Goal: Task Accomplishment & Management: Use online tool/utility

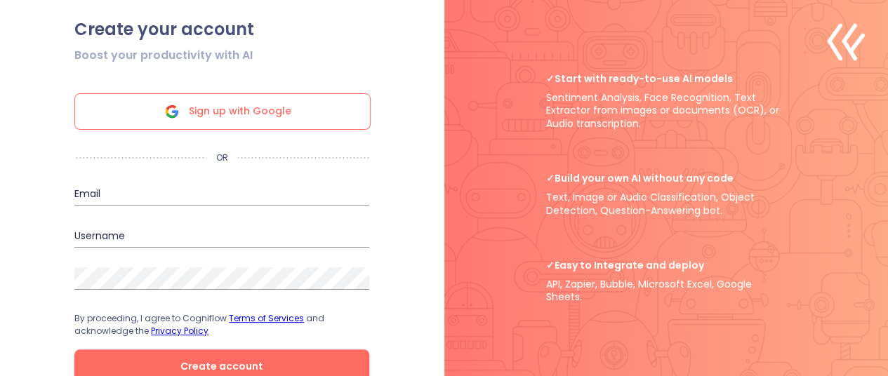
click at [258, 116] on span "Sign up with Google" at bounding box center [240, 111] width 103 height 35
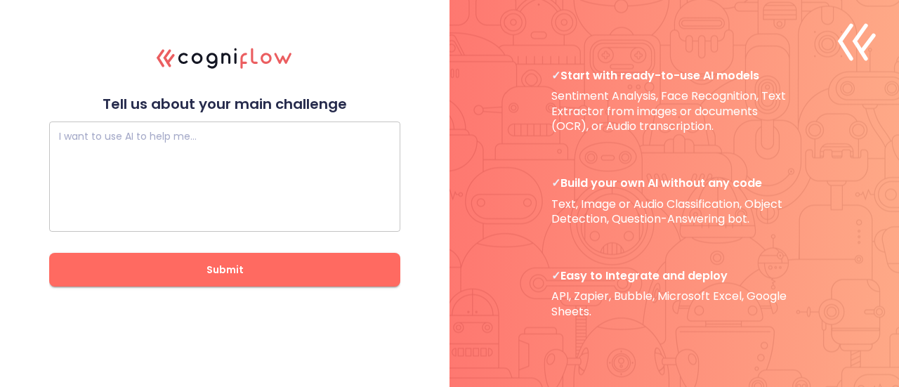
click at [174, 131] on div "I want to use AI to help me…" at bounding box center [224, 177] width 351 height 110
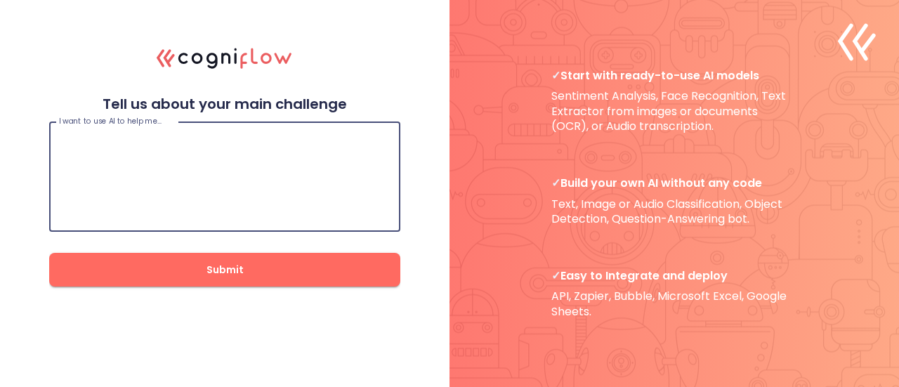
click at [147, 137] on textarea at bounding box center [224, 177] width 331 height 84
click at [150, 160] on textarea at bounding box center [224, 177] width 331 height 84
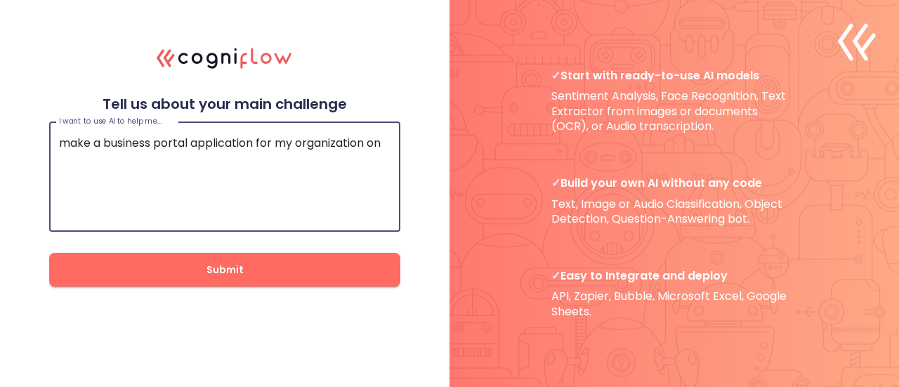
click at [192, 138] on textarea "make a business portal application for my organization on" at bounding box center [224, 177] width 331 height 84
type textarea "make a business portal react native application for my organization on"
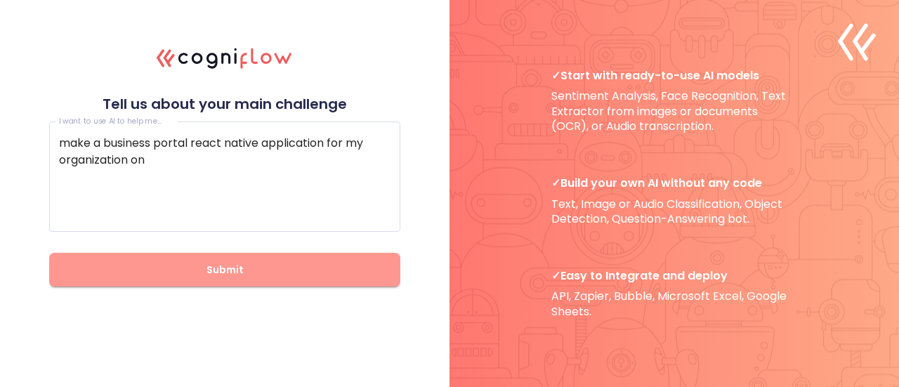
click at [308, 280] on button "Submit" at bounding box center [224, 270] width 351 height 34
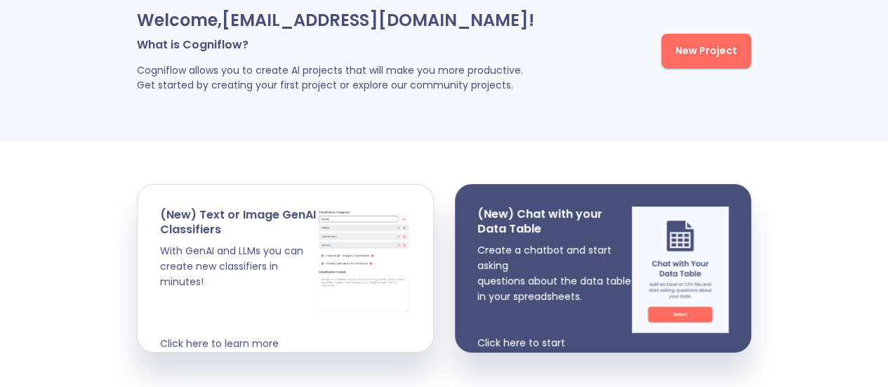
scroll to position [103, 0]
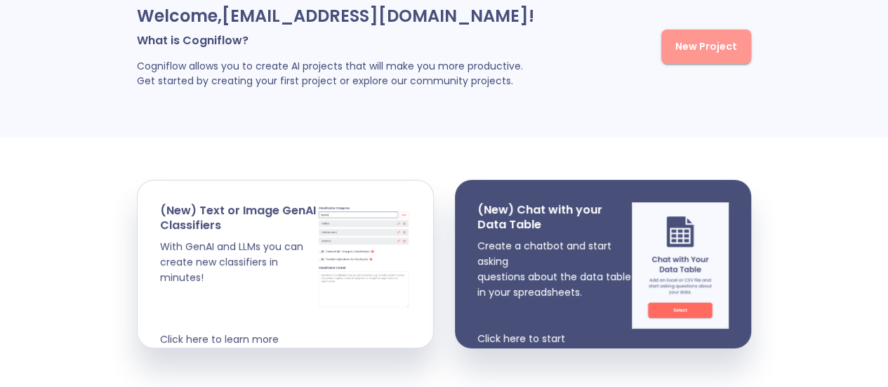
click at [705, 55] on span "New Project" at bounding box center [707, 47] width 62 height 18
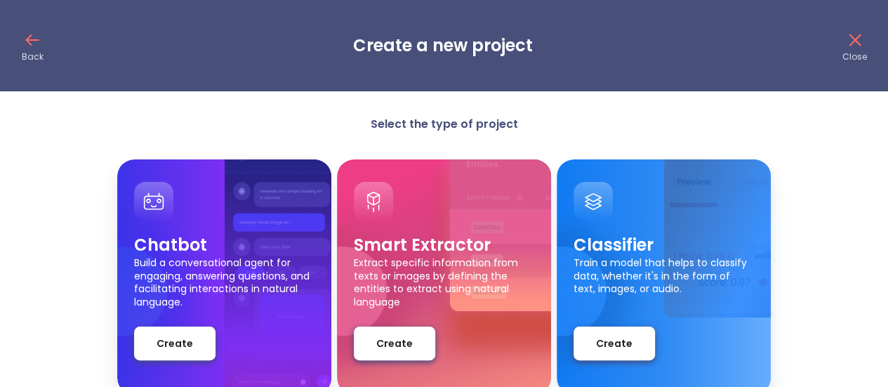
scroll to position [86, 0]
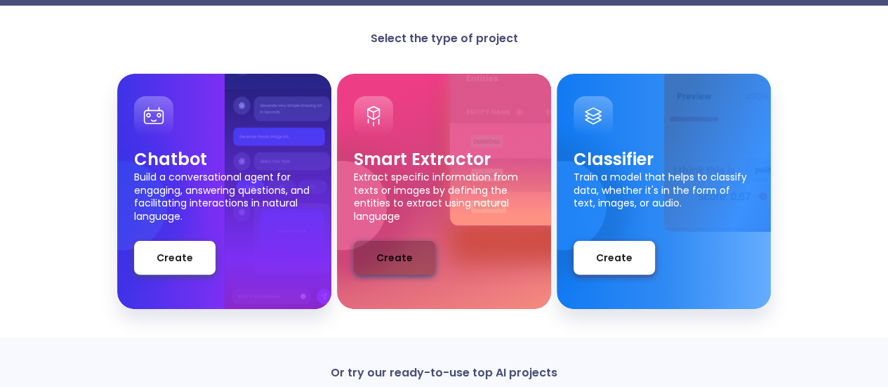
click at [402, 262] on span "Create" at bounding box center [394, 258] width 37 height 18
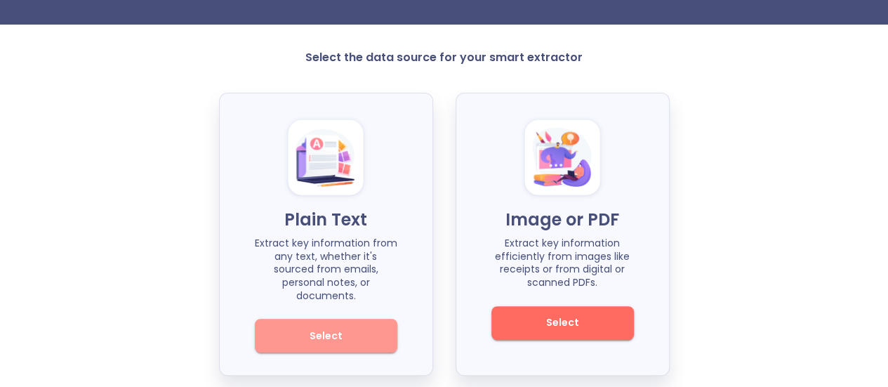
click at [336, 327] on span "Select" at bounding box center [326, 336] width 95 height 18
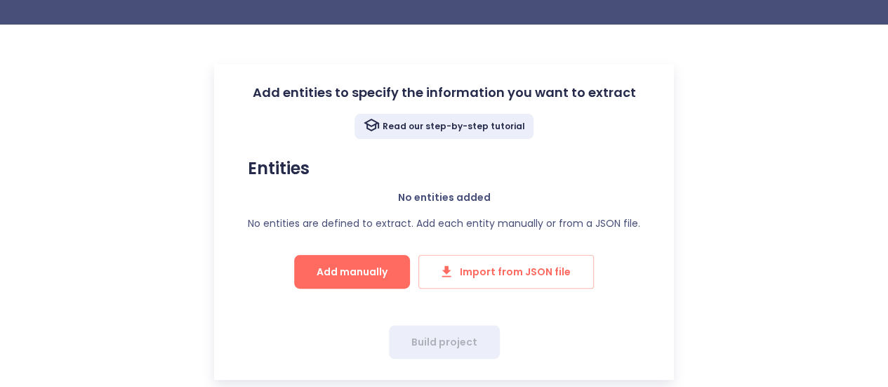
scroll to position [84, 0]
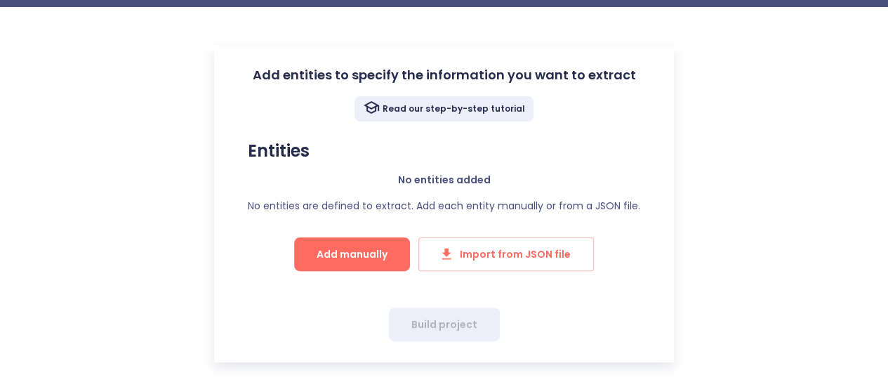
click at [386, 251] on span "Add manually" at bounding box center [352, 255] width 71 height 18
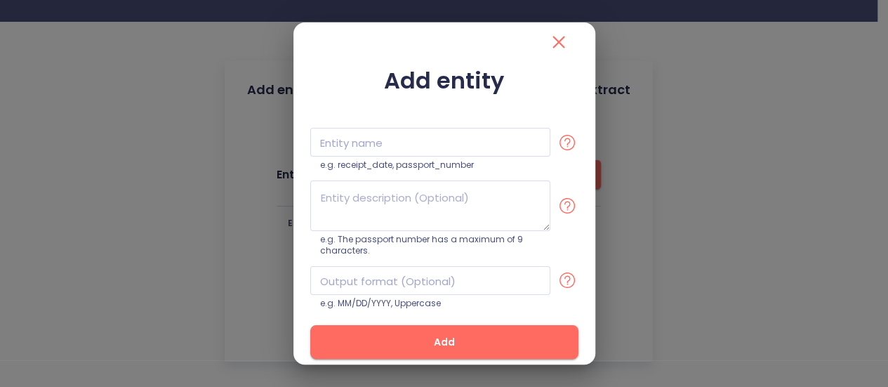
scroll to position [69, 0]
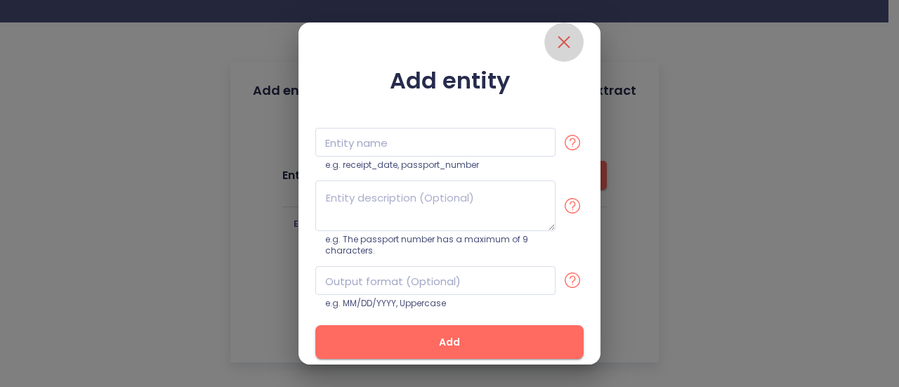
click at [558, 40] on icon "close" at bounding box center [564, 43] width 12 height 12
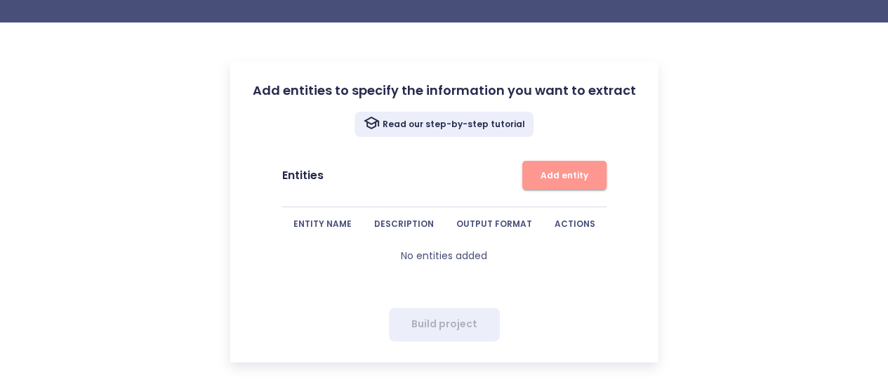
click at [560, 175] on span "Add entity" at bounding box center [565, 175] width 70 height 15
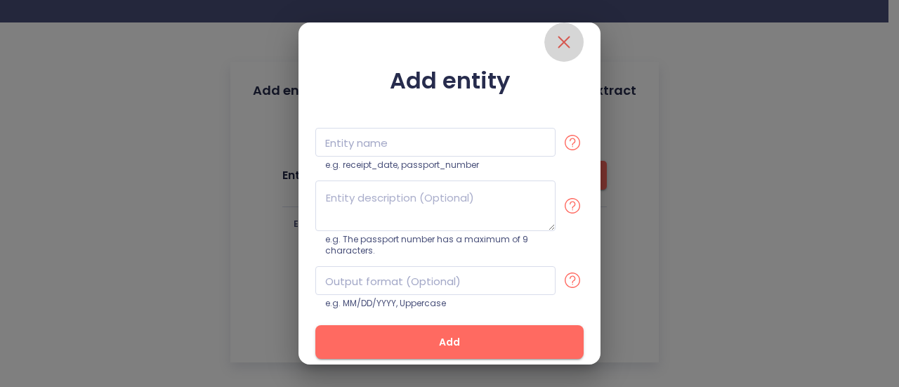
click at [553, 50] on icon "close" at bounding box center [564, 42] width 22 height 22
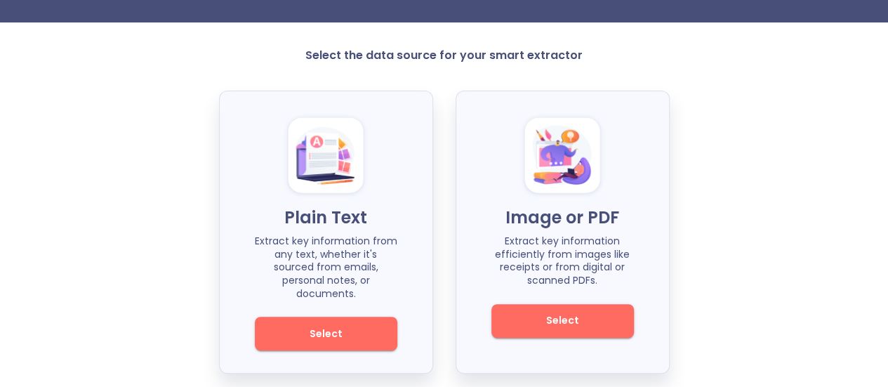
scroll to position [67, 0]
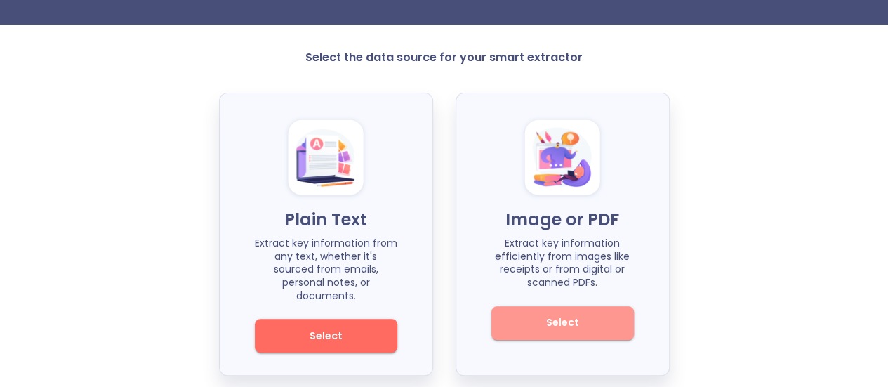
click at [528, 320] on span "Select" at bounding box center [563, 323] width 95 height 18
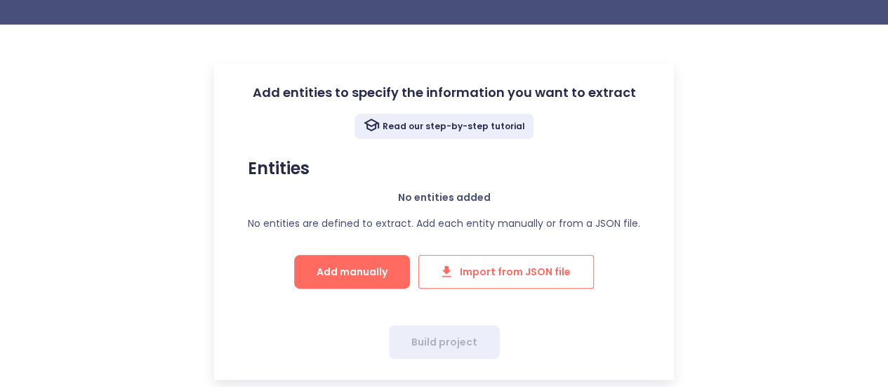
scroll to position [84, 0]
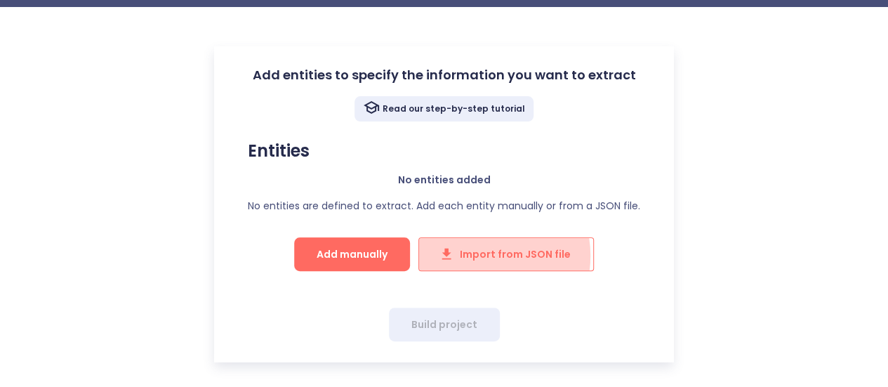
click at [479, 255] on span "Import from JSON file" at bounding box center [506, 255] width 129 height 18
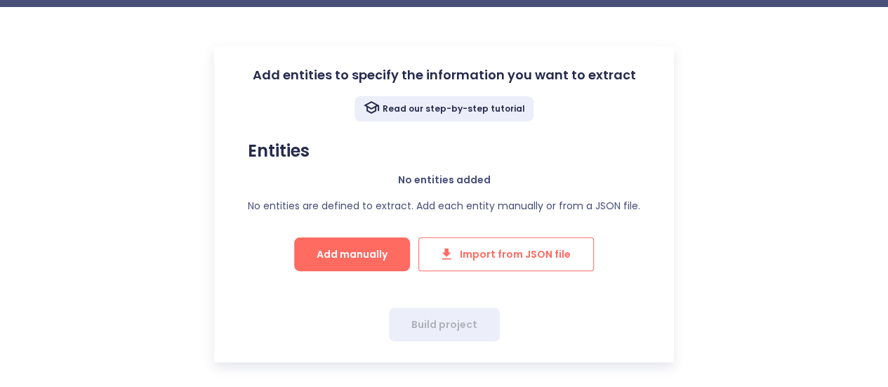
scroll to position [69, 0]
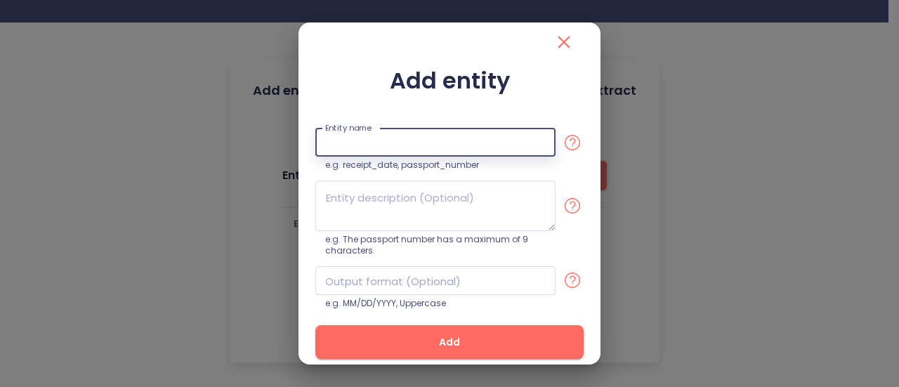
click at [419, 152] on input "text" at bounding box center [435, 142] width 240 height 29
type input "Reeshu Singh"
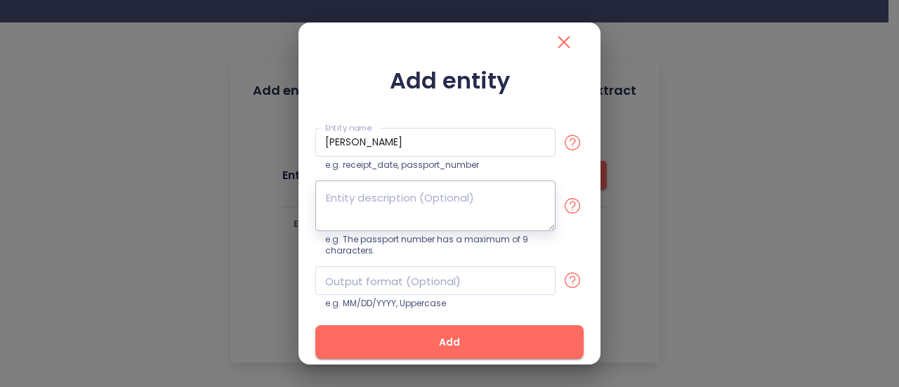
click at [419, 198] on textarea at bounding box center [435, 205] width 240 height 51
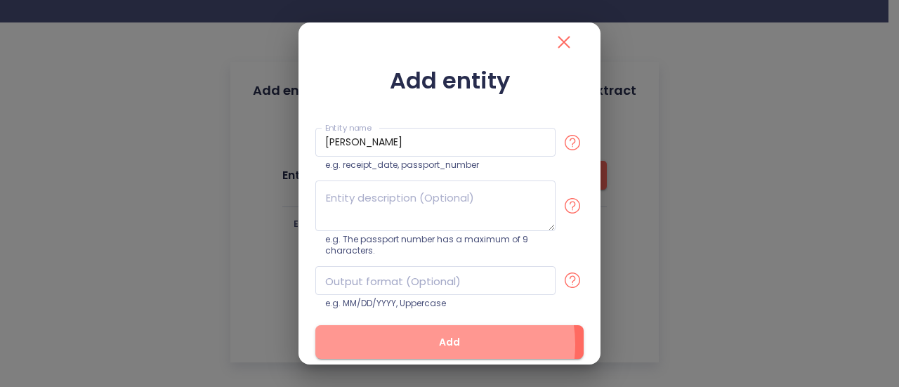
click at [444, 343] on span "Add" at bounding box center [449, 343] width 223 height 18
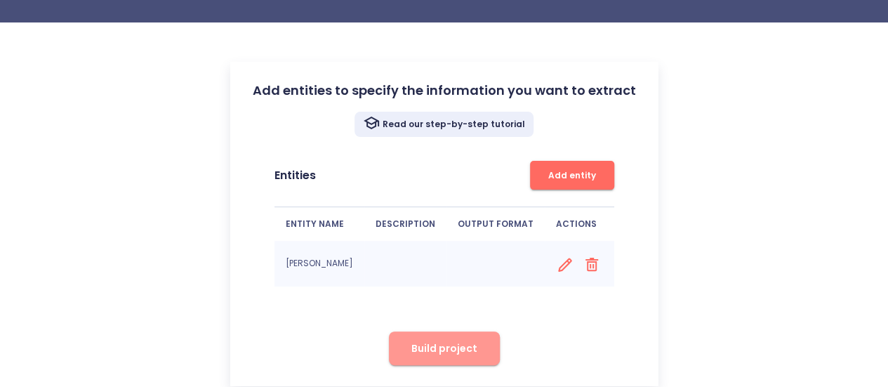
click at [464, 342] on span "Build project" at bounding box center [445, 349] width 66 height 18
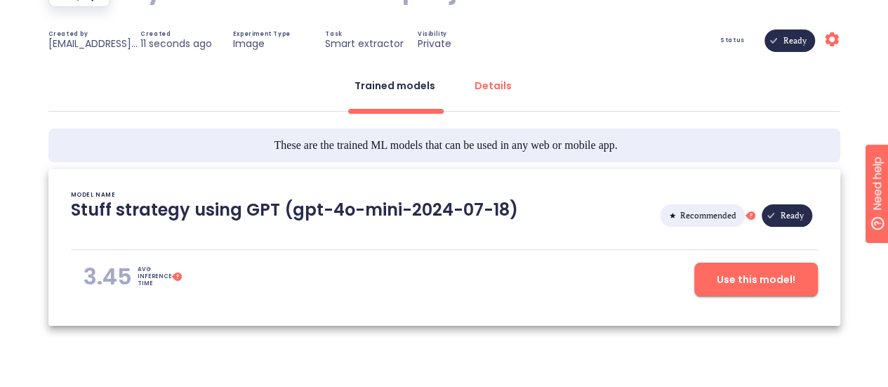
scroll to position [185, 0]
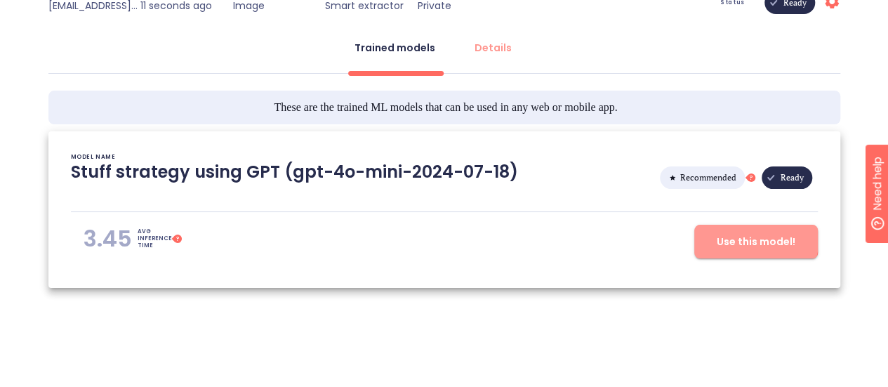
click at [733, 234] on span "Use this model!" at bounding box center [756, 242] width 79 height 18
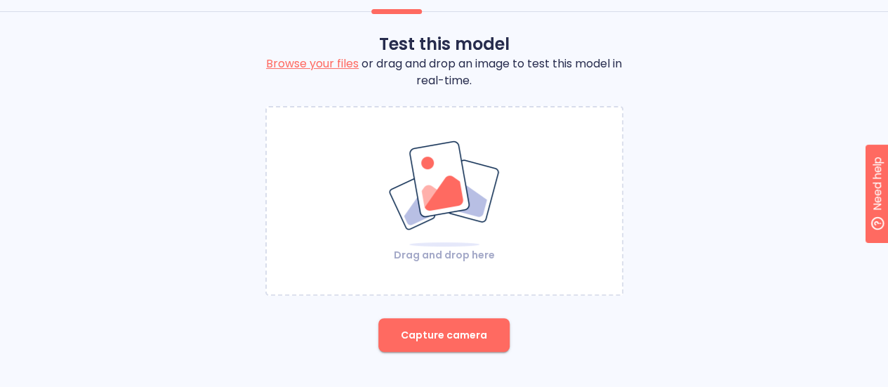
scroll to position [126, 0]
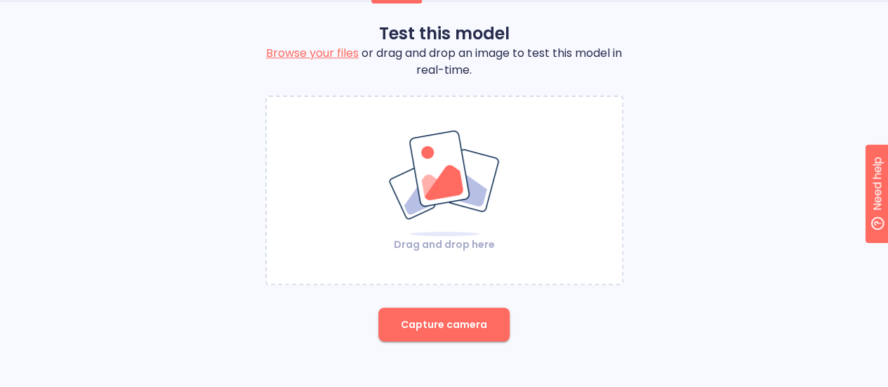
click at [454, 233] on img at bounding box center [445, 183] width 114 height 108
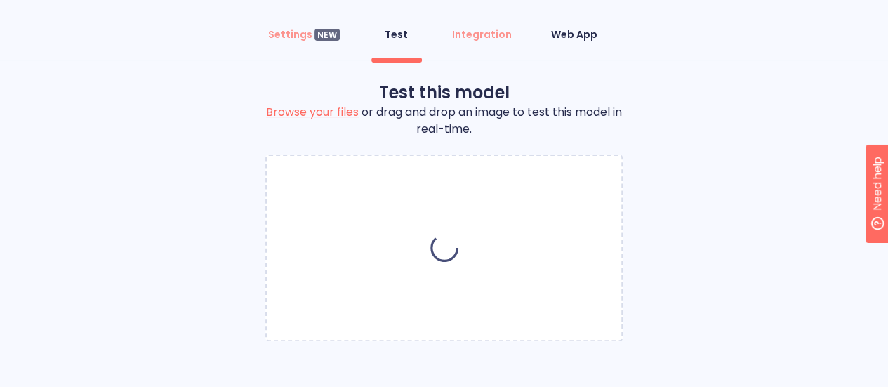
click at [568, 34] on div "Web App" at bounding box center [574, 34] width 46 height 14
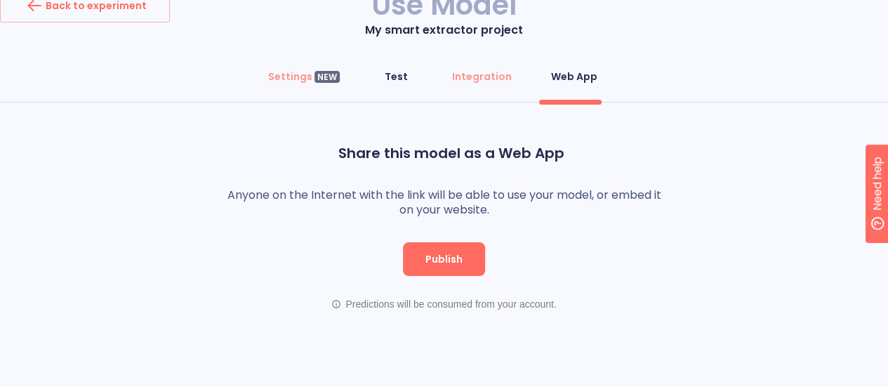
click at [395, 70] on div "Test" at bounding box center [396, 77] width 23 height 14
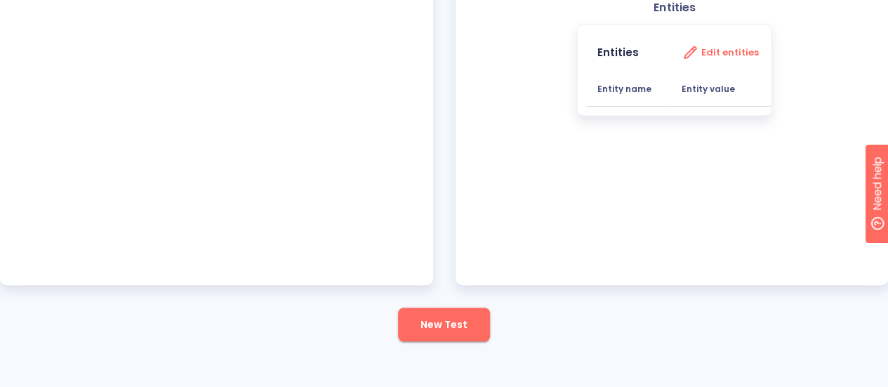
scroll to position [271, 0]
click at [451, 333] on button "New Test" at bounding box center [444, 325] width 92 height 34
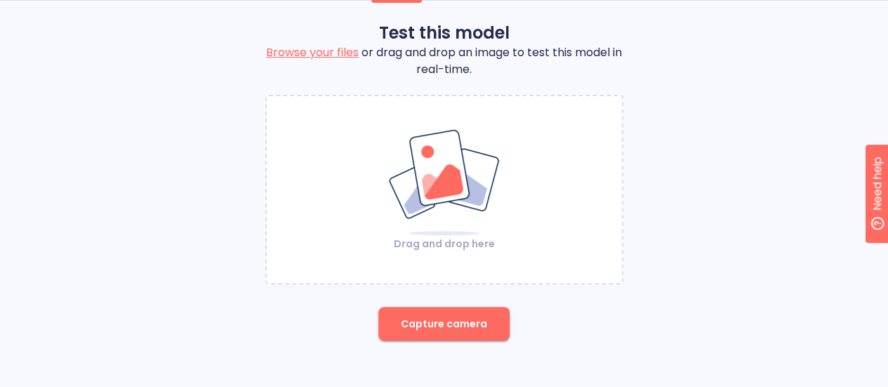
scroll to position [126, 0]
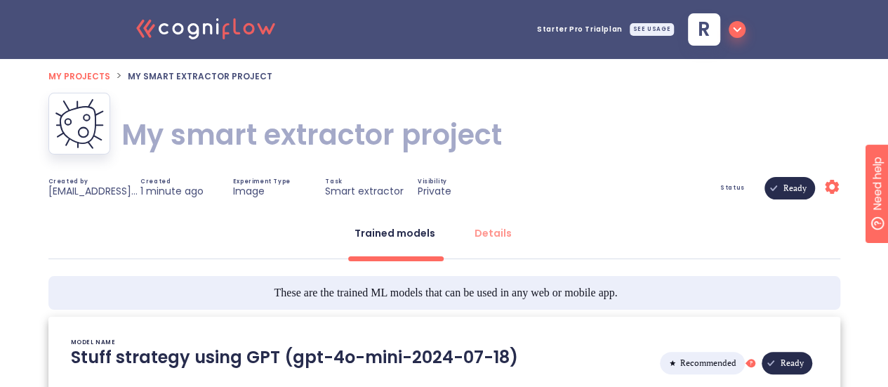
scroll to position [185, 0]
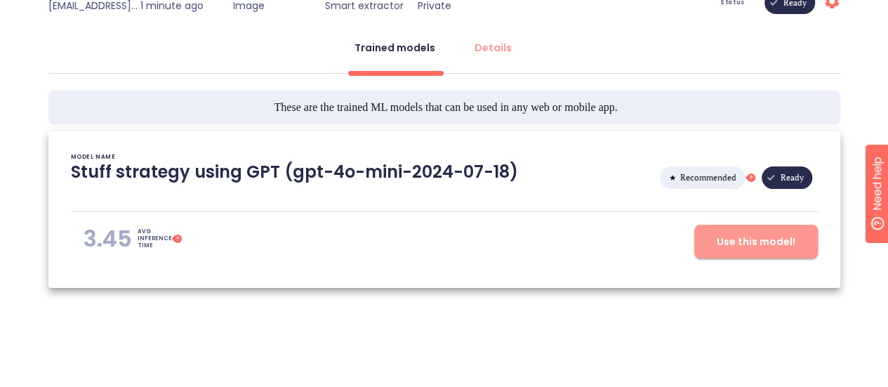
click at [764, 254] on button "Use this model!" at bounding box center [757, 242] width 124 height 34
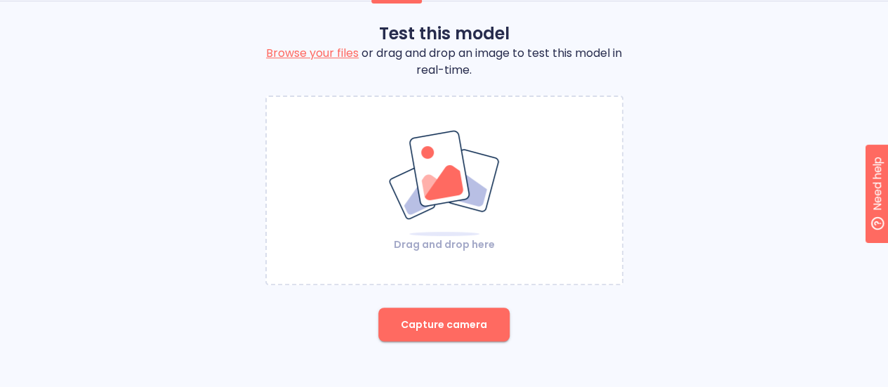
scroll to position [126, 0]
click at [463, 250] on p "Drag and drop here" at bounding box center [445, 244] width 114 height 14
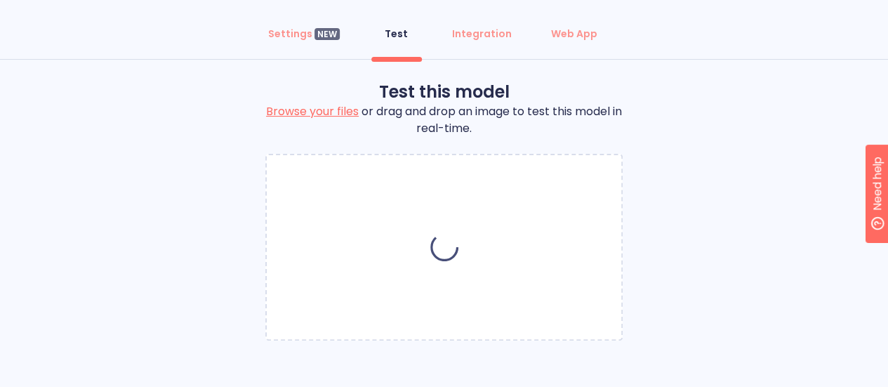
scroll to position [67, 0]
click at [330, 113] on label "Browse your files" at bounding box center [312, 112] width 93 height 16
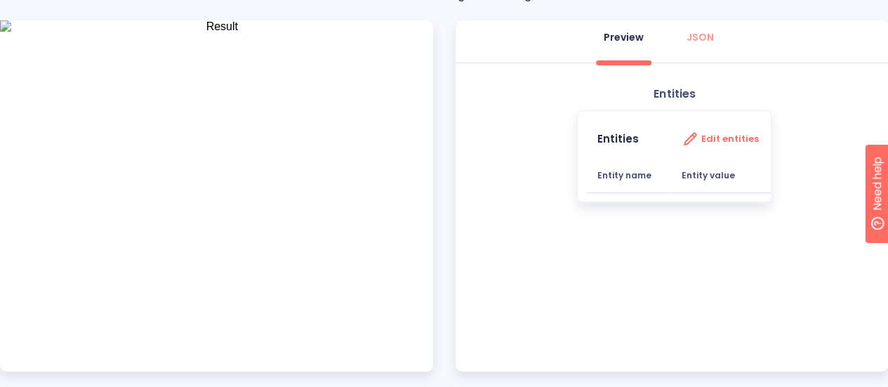
scroll to position [185, 0]
click at [705, 32] on div "JSON" at bounding box center [700, 36] width 27 height 14
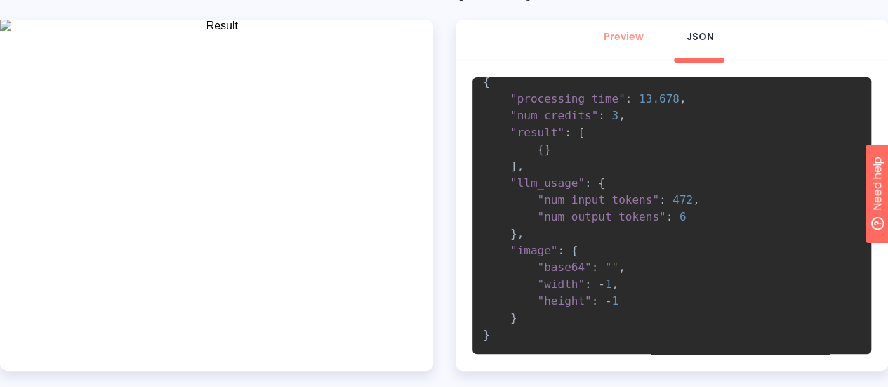
scroll to position [0, 0]
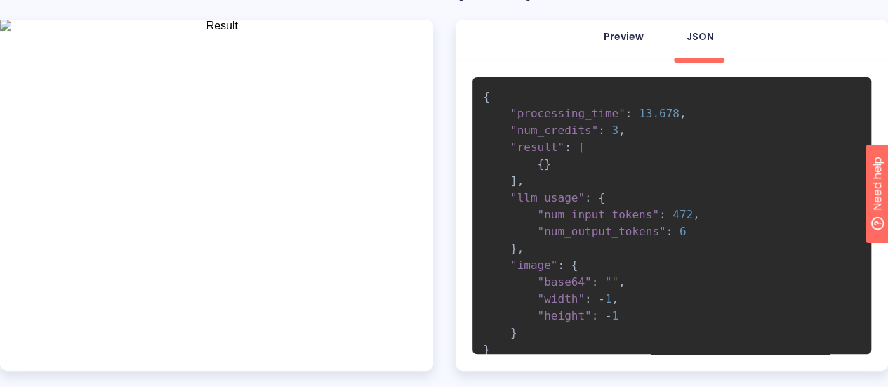
click at [629, 40] on div "Preview" at bounding box center [624, 36] width 40 height 14
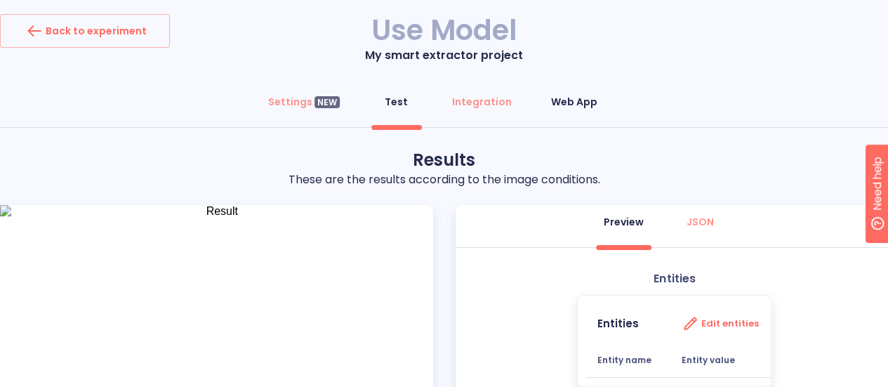
click at [559, 97] on div "Web App" at bounding box center [574, 102] width 46 height 14
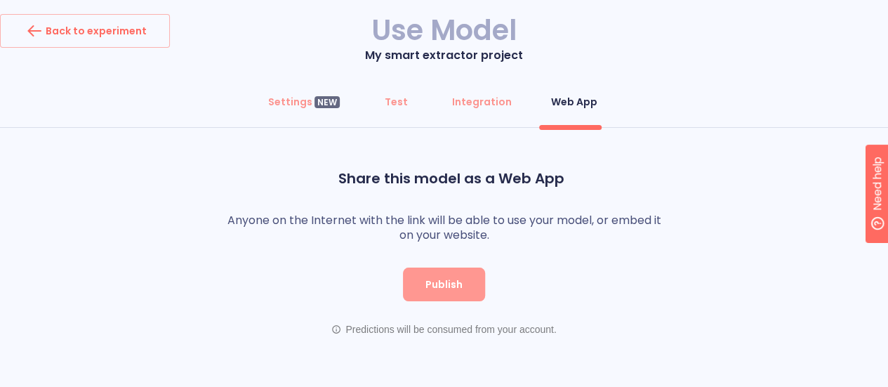
click at [435, 298] on button "Publish" at bounding box center [444, 285] width 82 height 34
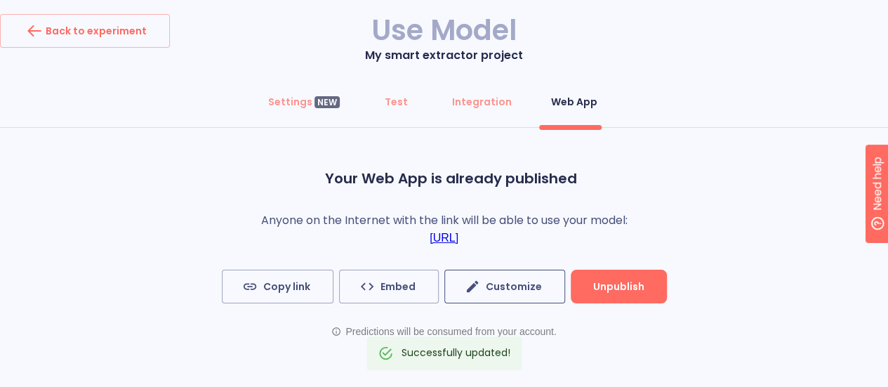
scroll to position [31, 0]
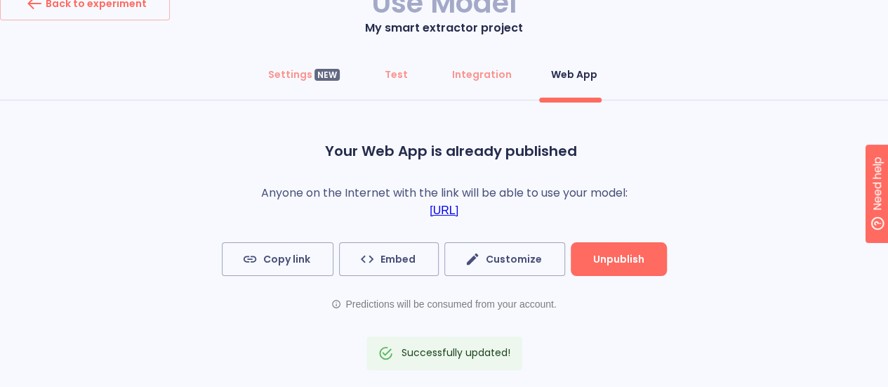
click at [459, 207] on link "[URL]" at bounding box center [444, 210] width 29 height 13
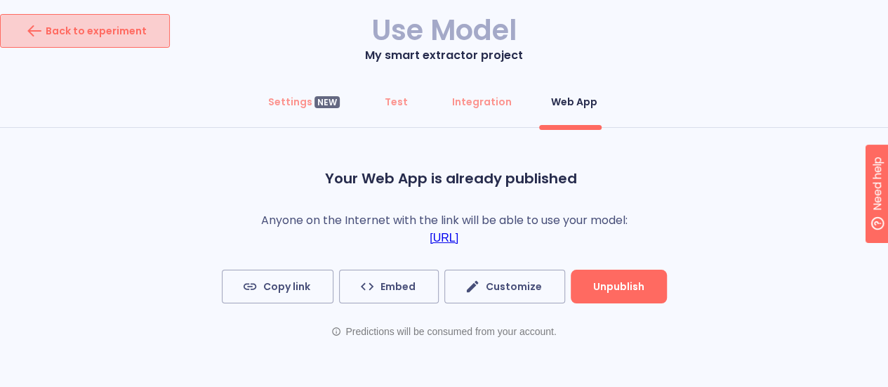
click at [127, 41] on div "Back to experiment" at bounding box center [85, 31] width 124 height 22
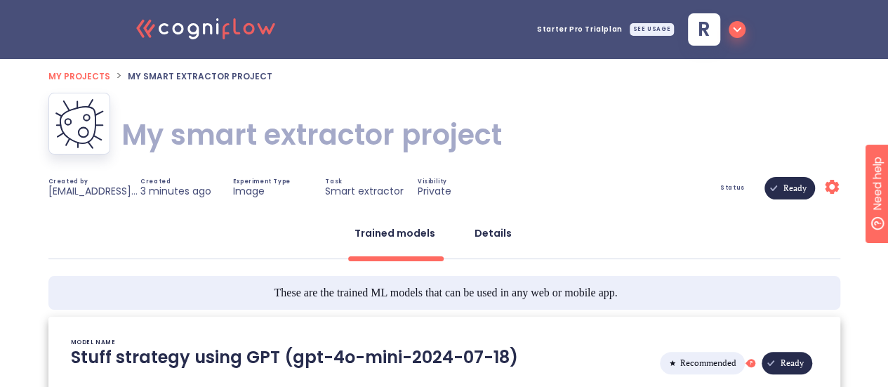
click at [503, 245] on button "Details" at bounding box center [493, 233] width 54 height 34
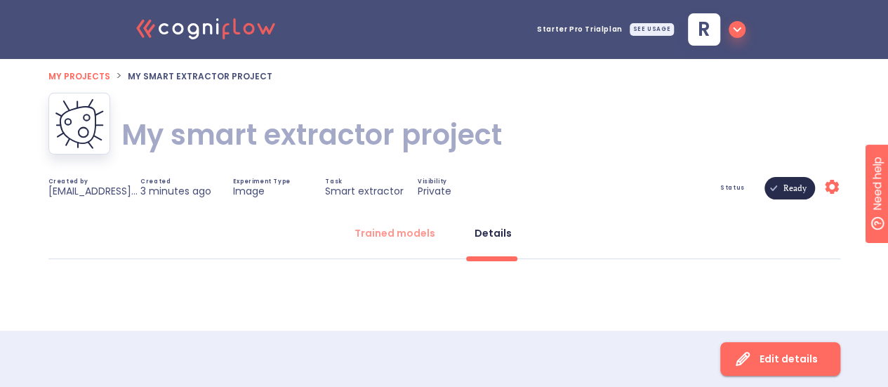
click at [733, 25] on icon "button" at bounding box center [737, 29] width 17 height 17
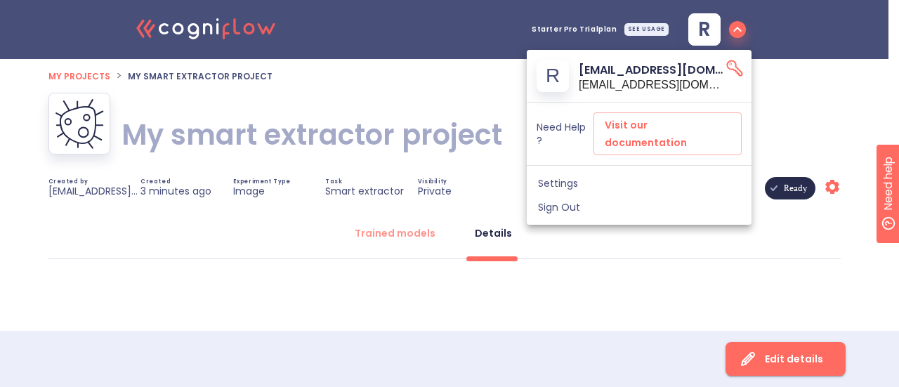
click at [483, 120] on div at bounding box center [449, 193] width 899 height 387
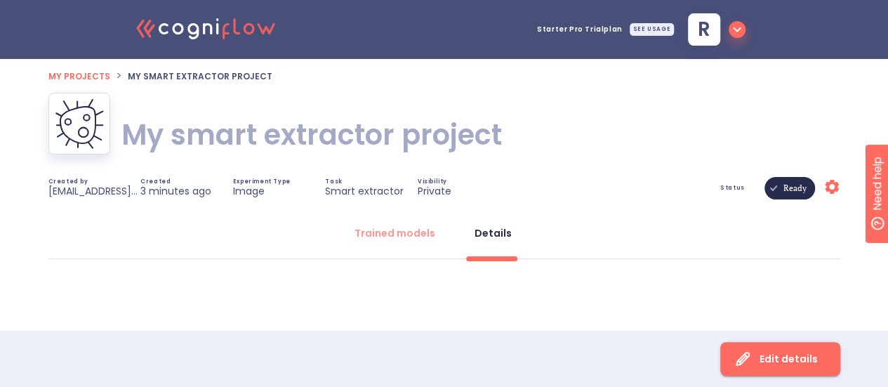
click at [236, 27] on icon ".cls-1{fill:#141624;}.cls-2{fill:#eb5e60;}.cls-3{fill:none;stroke:#eb5e60;strok…" at bounding box center [206, 27] width 155 height 43
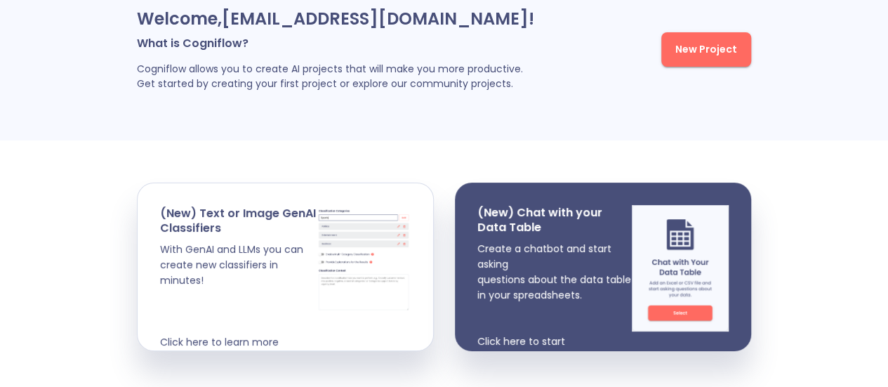
scroll to position [99, 0]
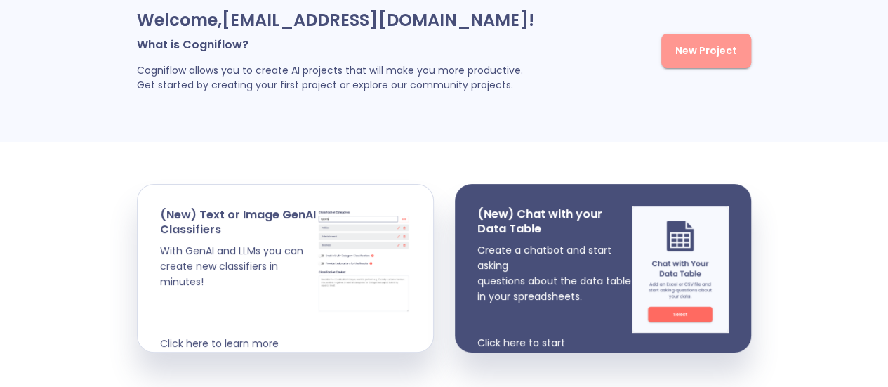
click at [691, 67] on button "New Project" at bounding box center [707, 51] width 90 height 34
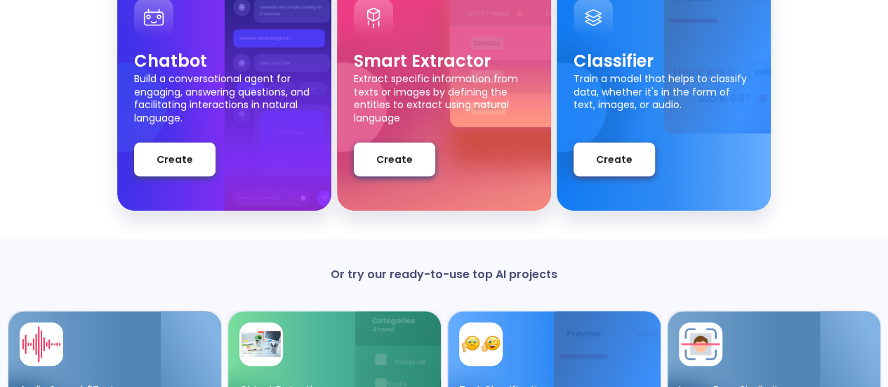
scroll to position [183, 0]
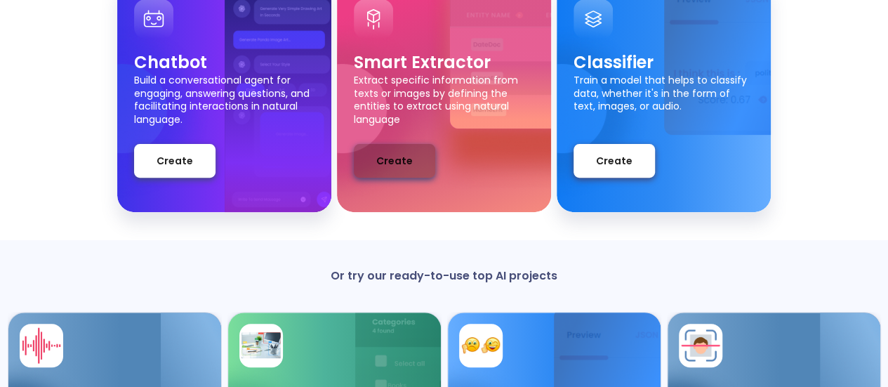
click at [404, 178] on button "Create" at bounding box center [394, 161] width 81 height 34
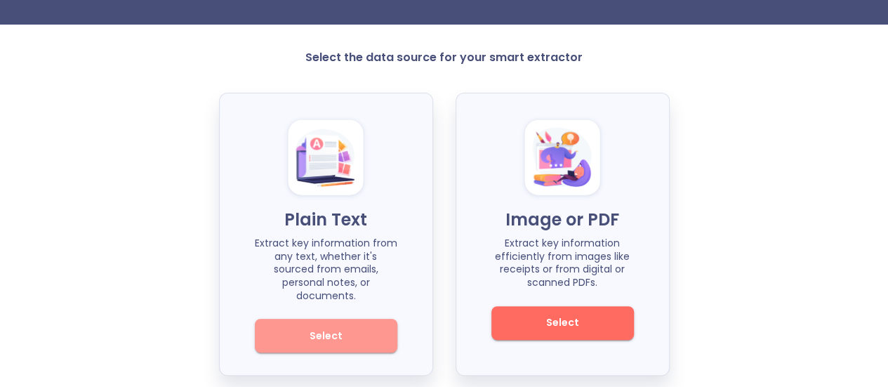
click at [366, 327] on span "Select" at bounding box center [326, 336] width 95 height 18
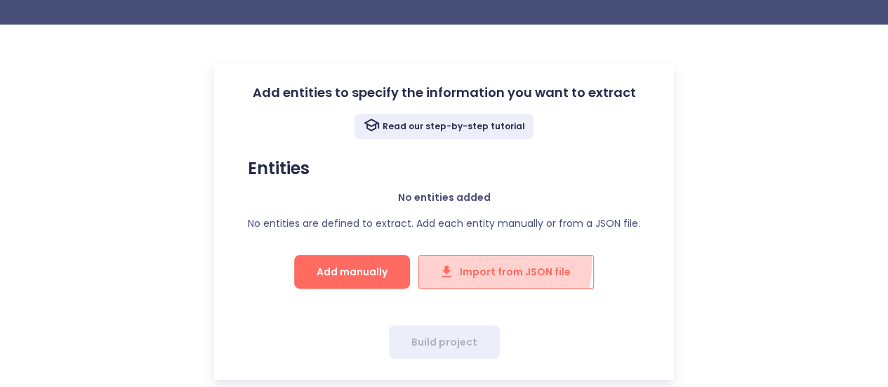
click at [459, 262] on button "Import from JSON file" at bounding box center [507, 272] width 176 height 34
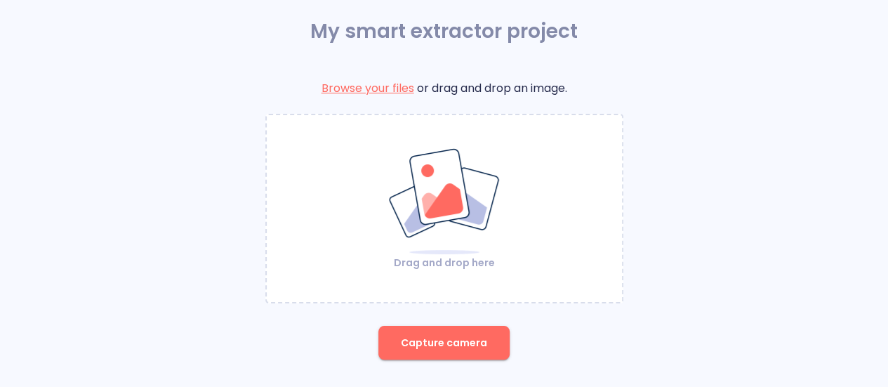
click at [464, 261] on p "Drag and drop here" at bounding box center [445, 263] width 114 height 14
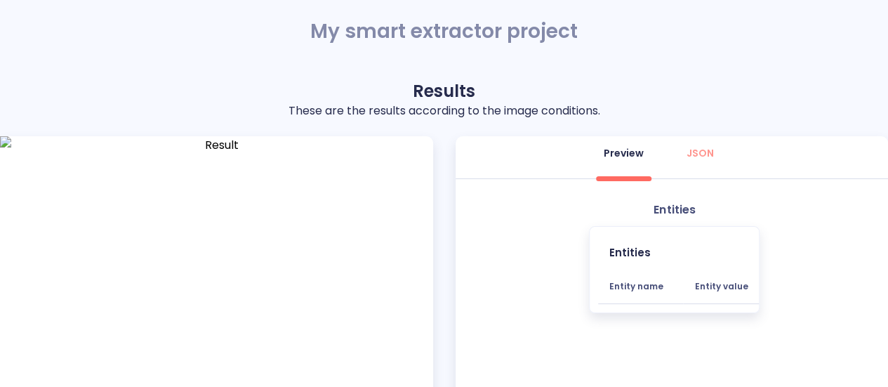
click at [667, 218] on div "Entities Entities Entity name Entity value" at bounding box center [675, 258] width 428 height 124
click at [683, 159] on span "JSON" at bounding box center [700, 153] width 34 height 14
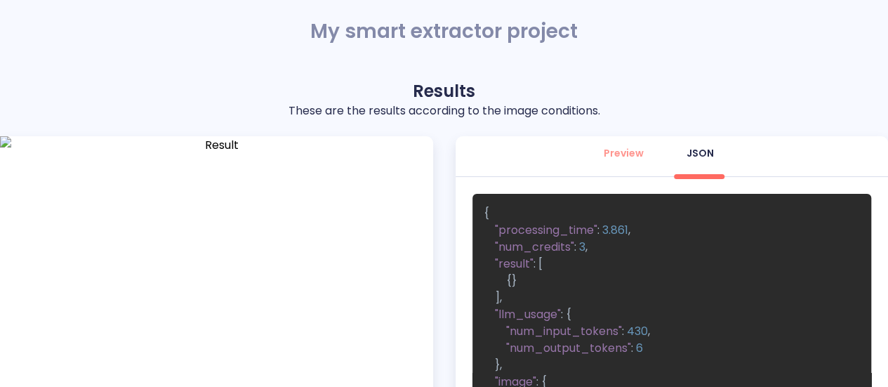
scroll to position [15, 0]
